Goal: Transaction & Acquisition: Purchase product/service

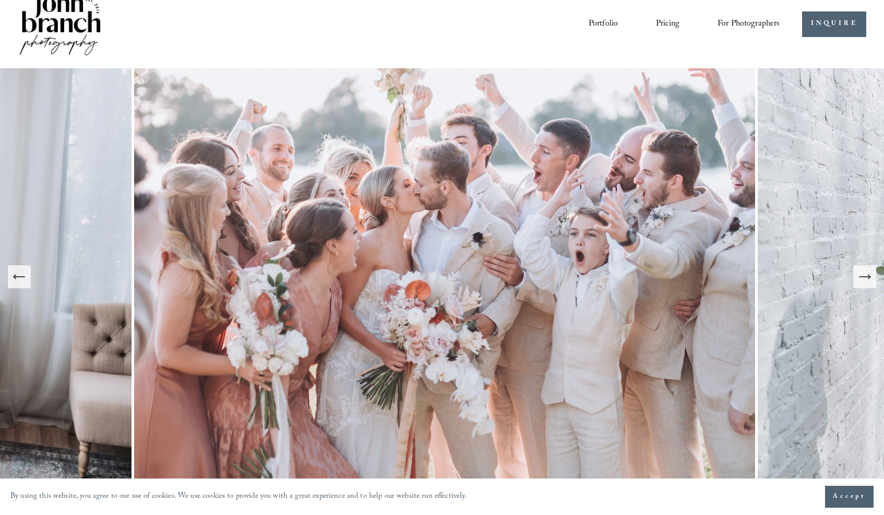
scroll to position [20, 0]
click at [0, 0] on span "Presets" at bounding box center [0, 0] width 0 height 0
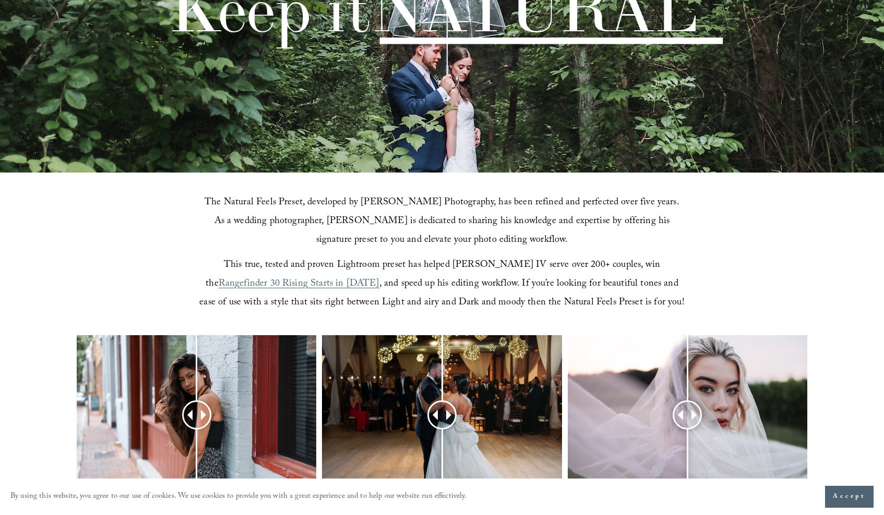
scroll to position [368, 0]
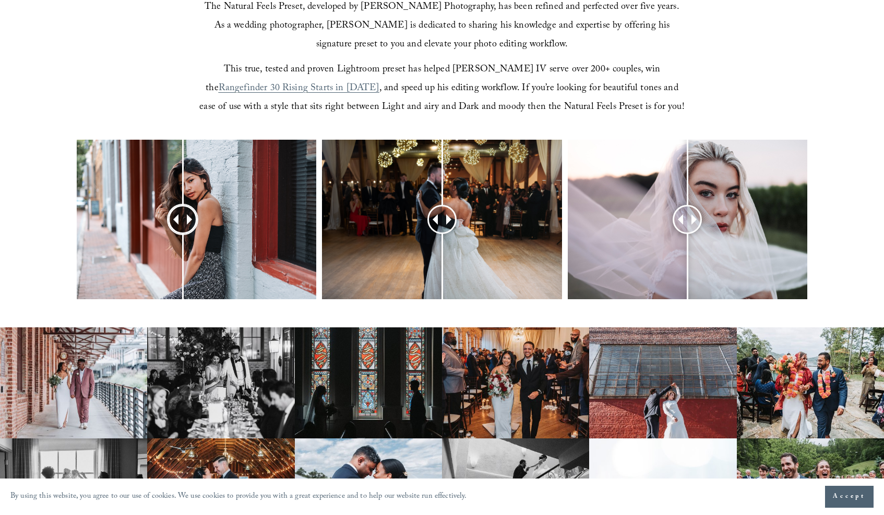
drag, startPoint x: 192, startPoint y: 223, endPoint x: 183, endPoint y: 248, distance: 26.9
click at [183, 234] on div at bounding box center [182, 219] width 29 height 29
drag, startPoint x: 440, startPoint y: 215, endPoint x: 462, endPoint y: 215, distance: 22.4
click at [462, 215] on div at bounding box center [463, 219] width 29 height 29
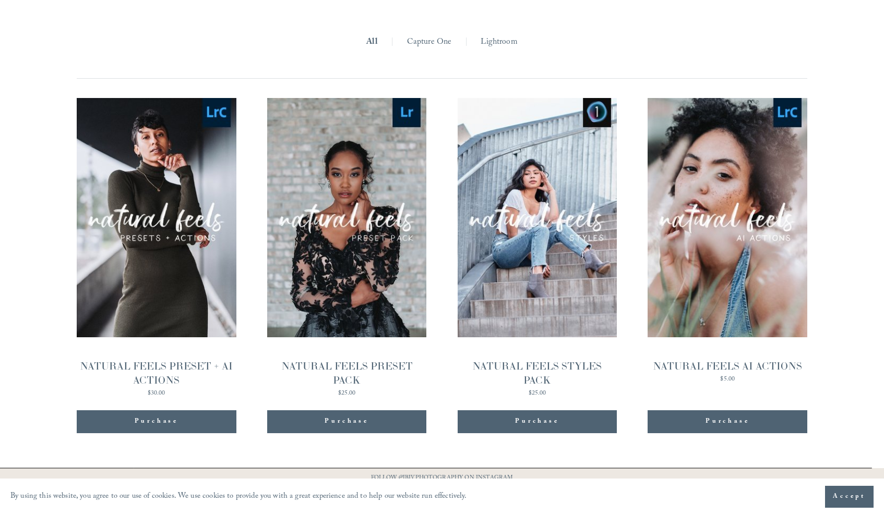
scroll to position [1014, 0]
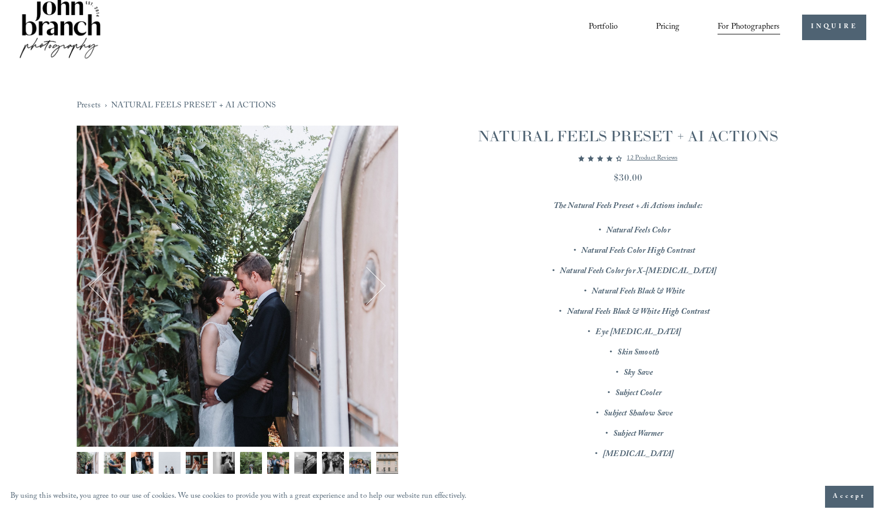
scroll to position [17, 0]
click at [381, 288] on button "Next" at bounding box center [366, 286] width 37 height 37
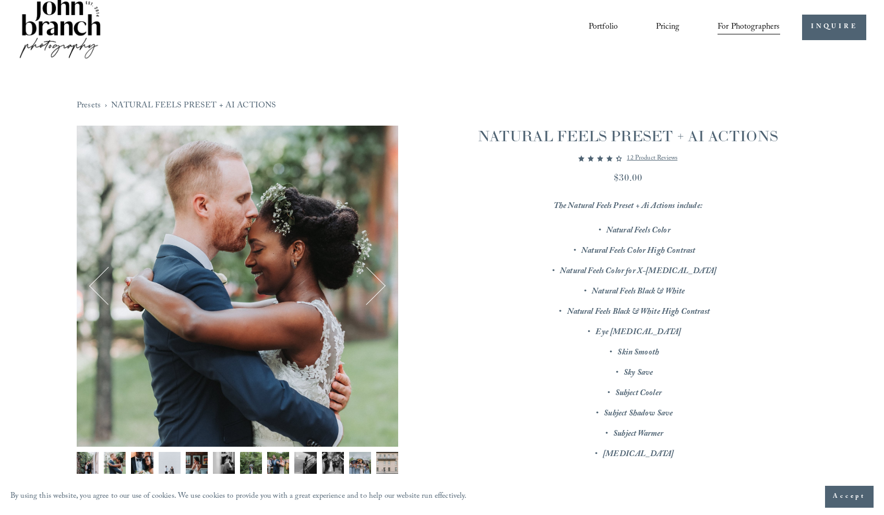
click at [381, 288] on button "Next" at bounding box center [366, 286] width 37 height 37
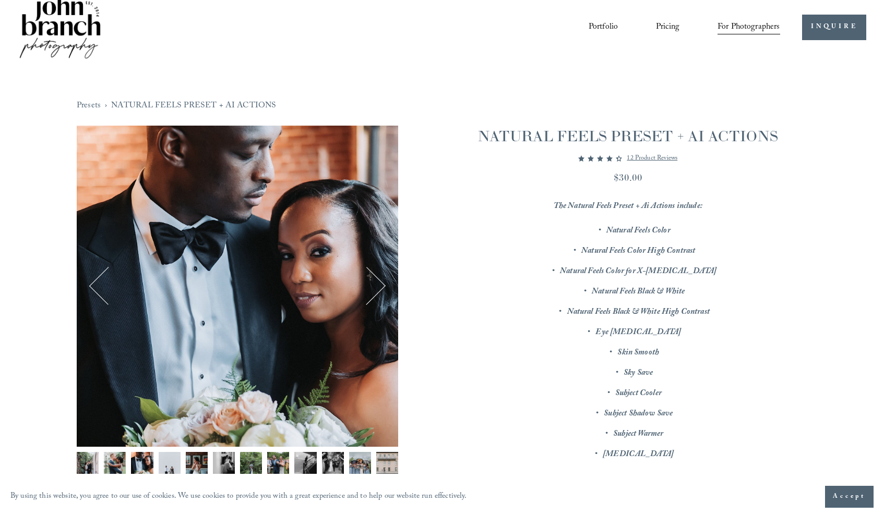
click at [381, 288] on button "Next" at bounding box center [366, 286] width 37 height 37
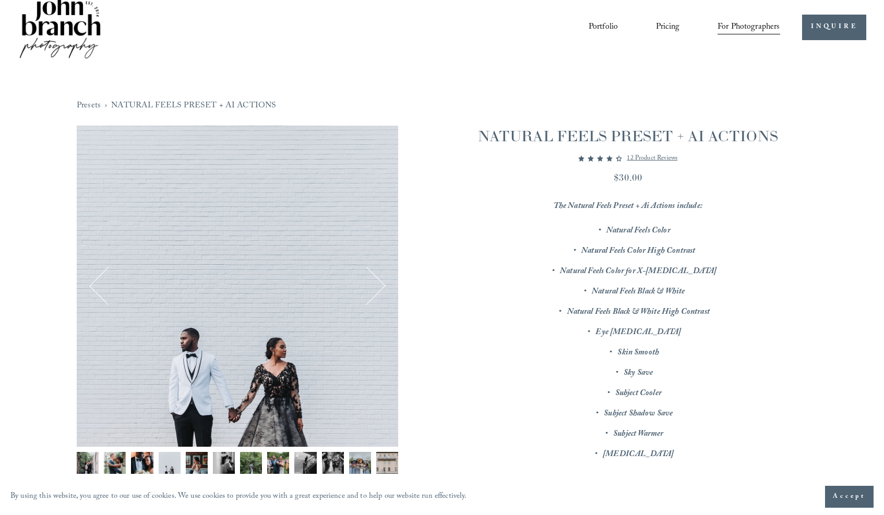
click at [381, 288] on button "Next" at bounding box center [366, 286] width 37 height 37
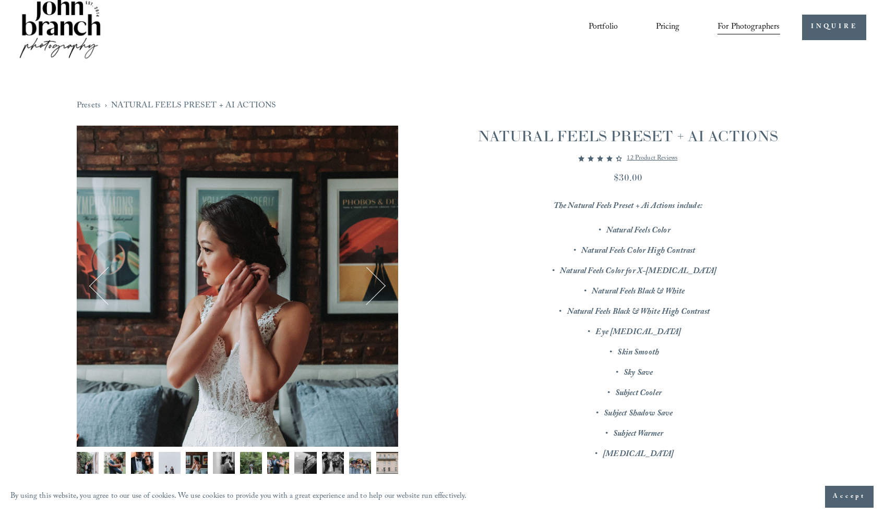
click at [381, 288] on button "Next" at bounding box center [366, 286] width 37 height 37
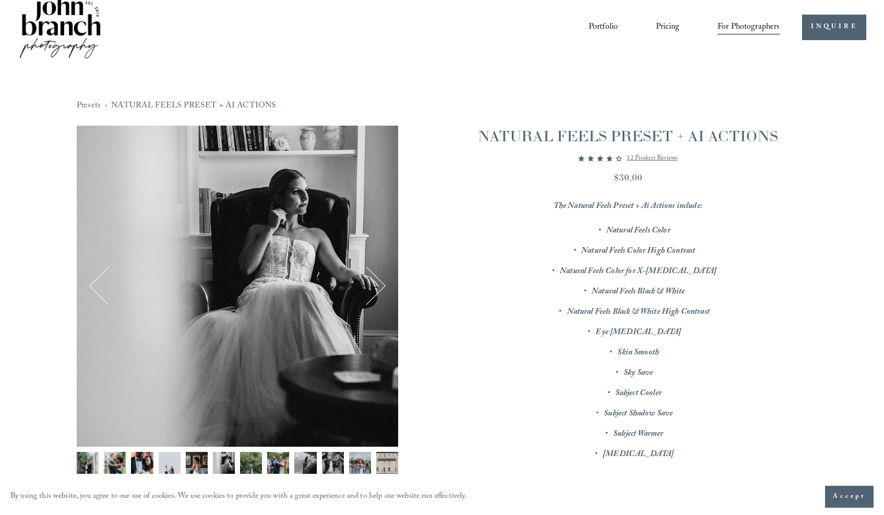
click at [381, 288] on button "Next" at bounding box center [366, 286] width 37 height 37
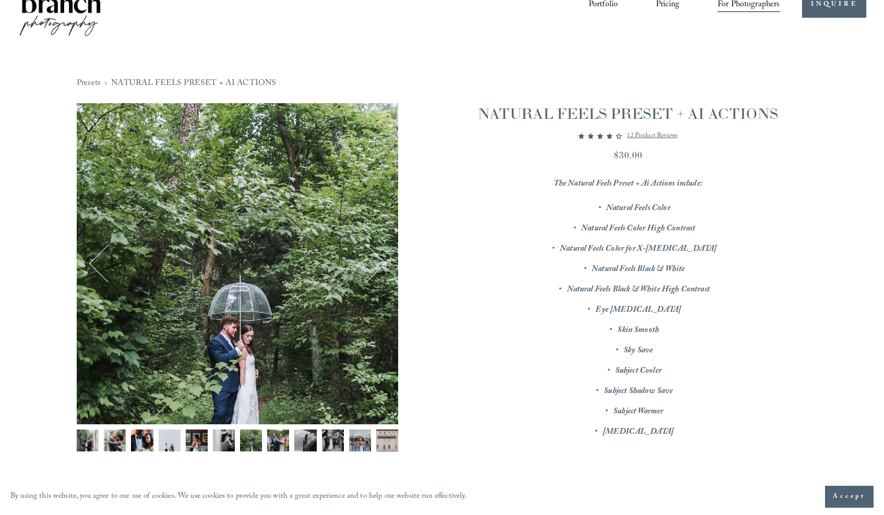
scroll to position [40, 0]
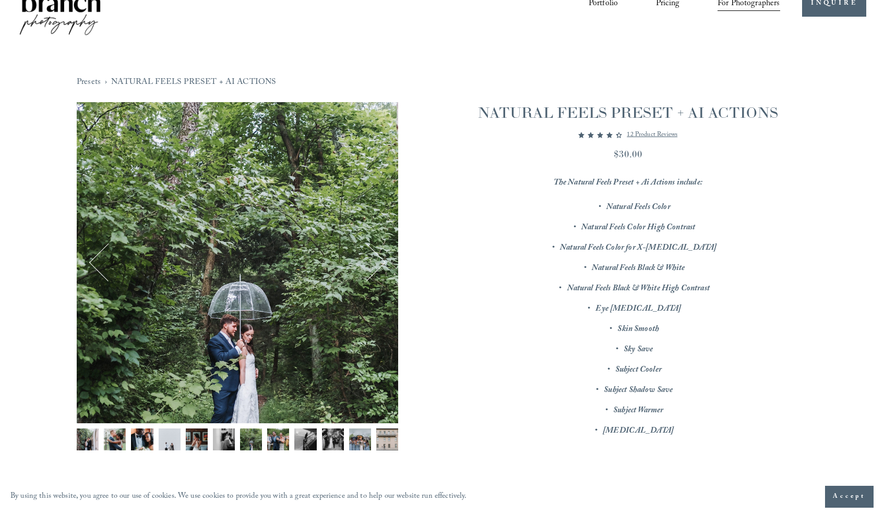
click at [379, 268] on button "Next" at bounding box center [366, 262] width 37 height 37
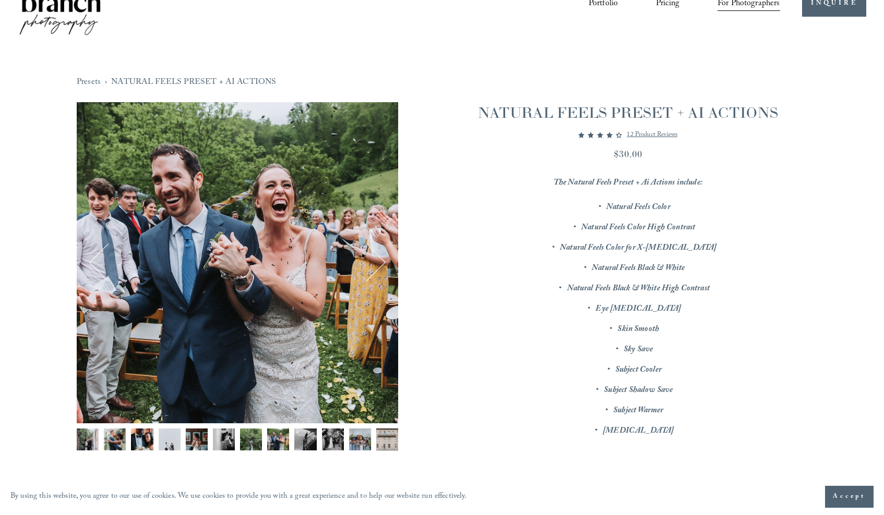
click at [379, 268] on button "Next" at bounding box center [366, 262] width 37 height 37
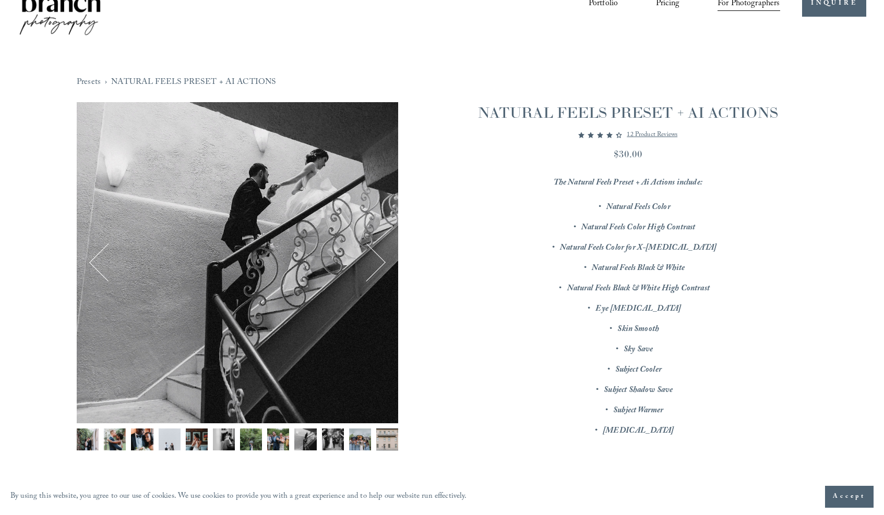
click at [379, 268] on button "Next" at bounding box center [366, 262] width 37 height 37
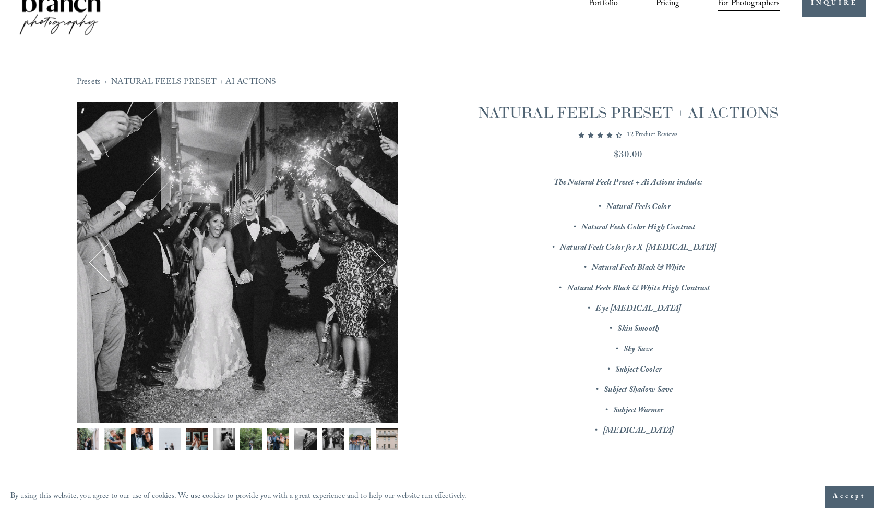
click at [379, 268] on button "Next" at bounding box center [366, 262] width 37 height 37
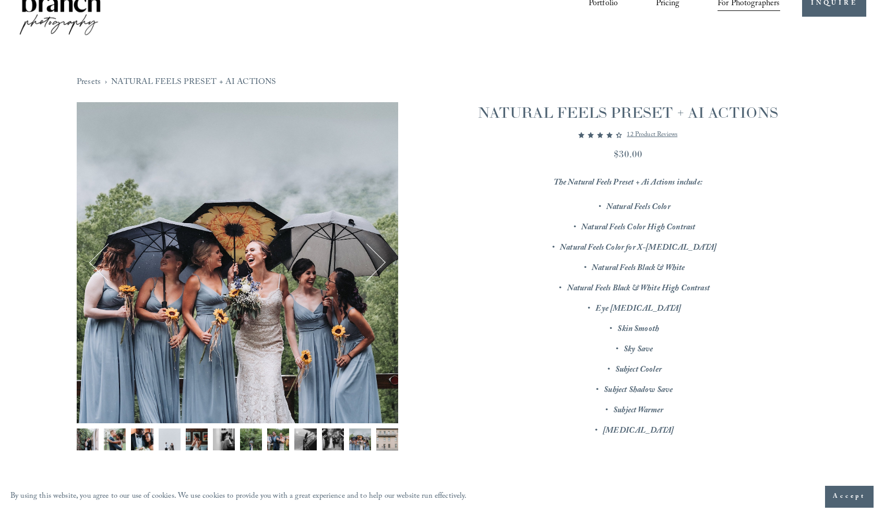
click at [379, 268] on button "Next" at bounding box center [366, 262] width 37 height 37
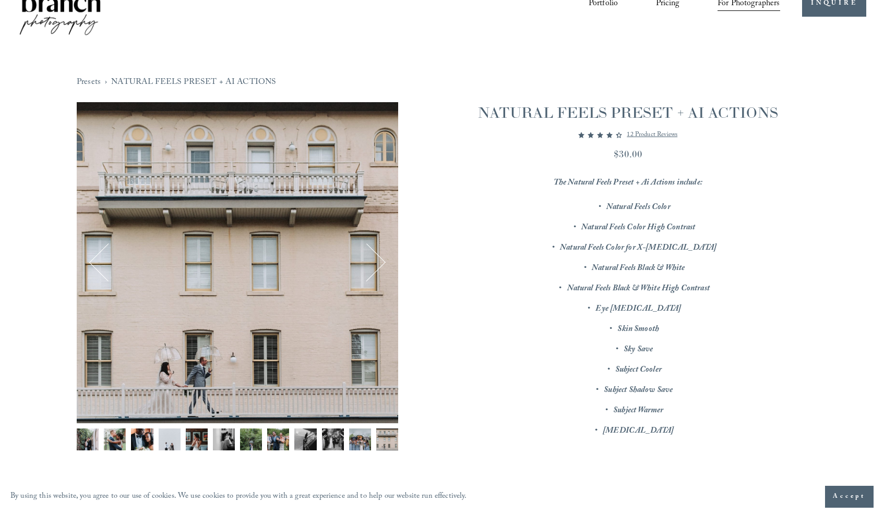
click at [379, 268] on button "Next" at bounding box center [366, 262] width 37 height 37
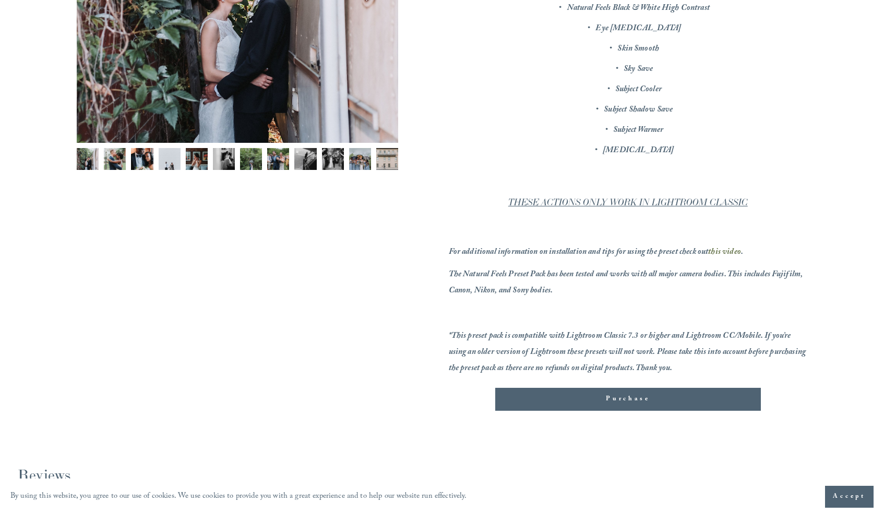
scroll to position [419, 0]
